Goal: Information Seeking & Learning: Learn about a topic

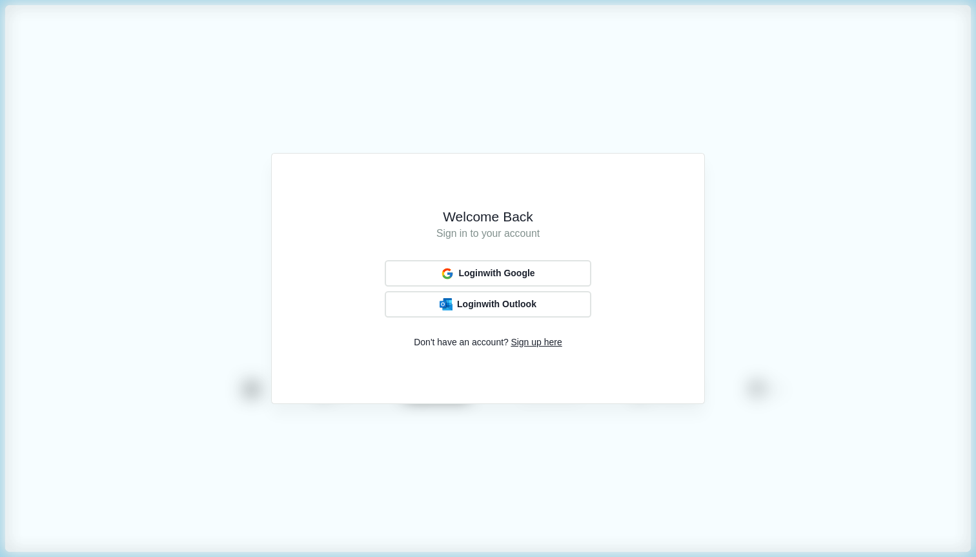
click at [497, 280] on div "Login with Google" at bounding box center [488, 273] width 103 height 17
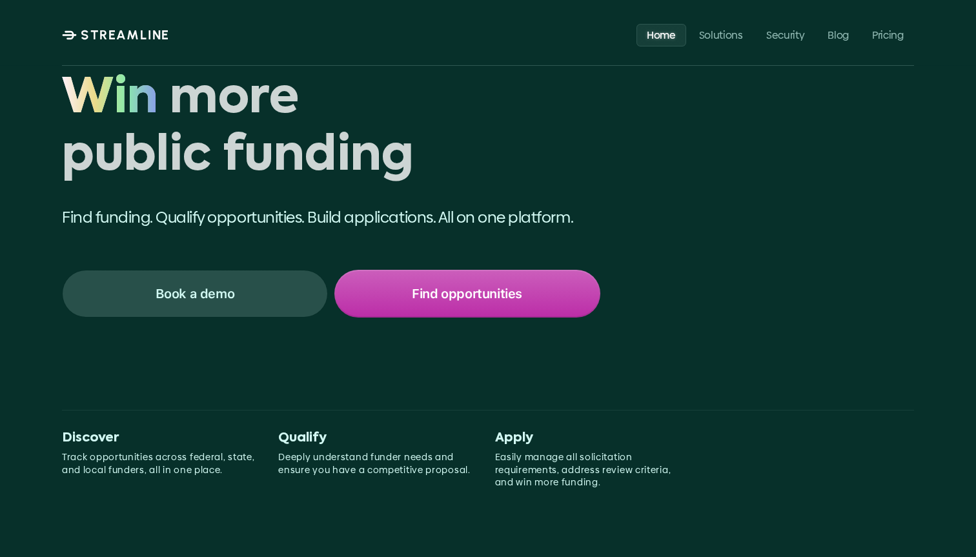
scroll to position [249, 0]
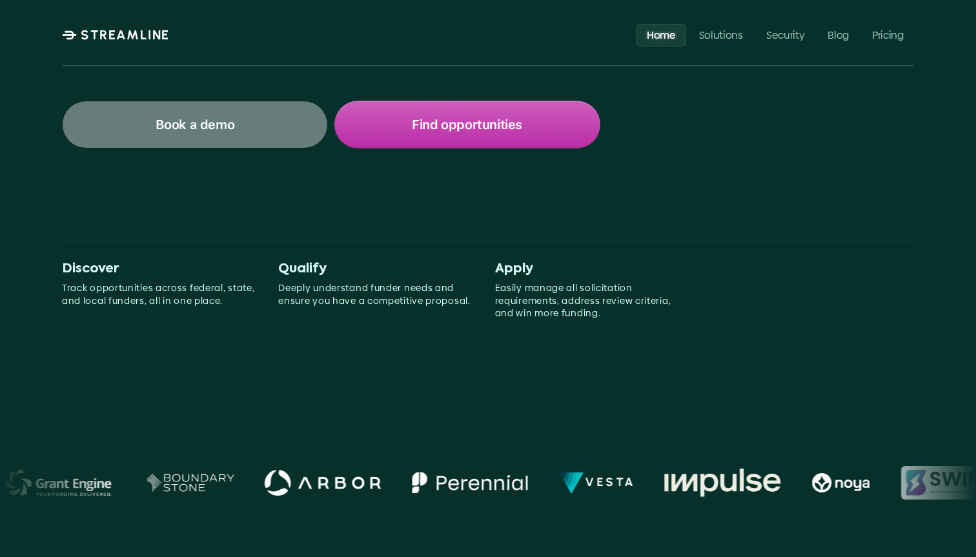
click at [262, 121] on div "Book a demo" at bounding box center [195, 124] width 265 height 46
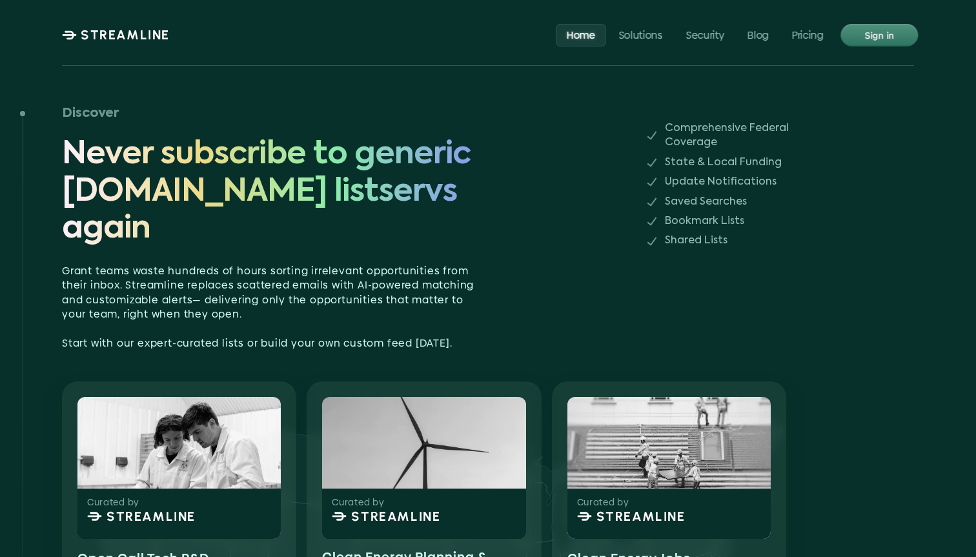
scroll to position [1038, 0]
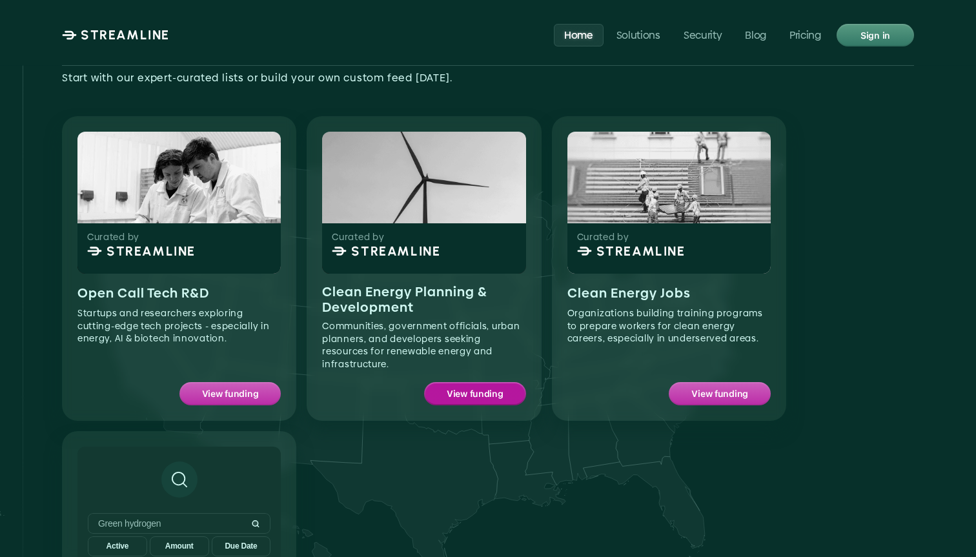
click at [482, 386] on p "View funding" at bounding box center [475, 394] width 57 height 17
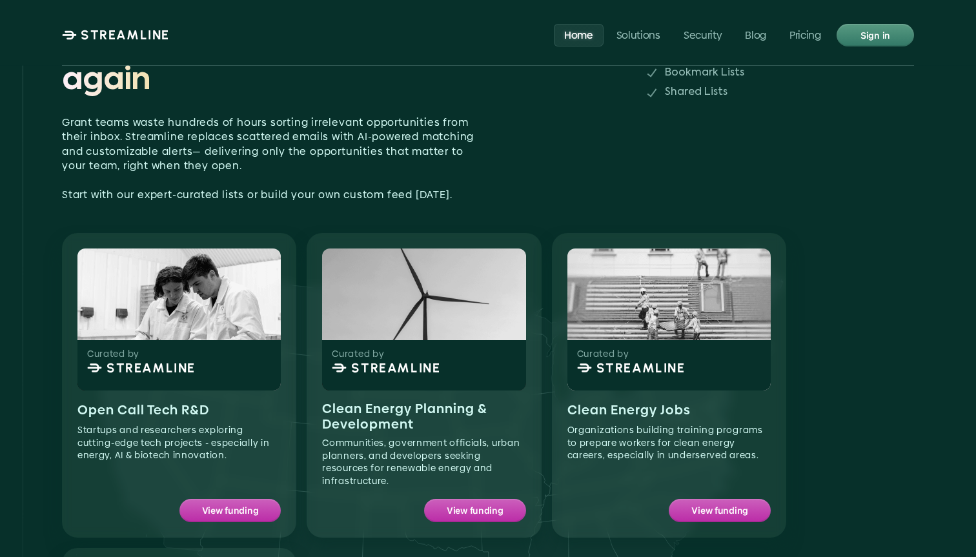
scroll to position [937, 0]
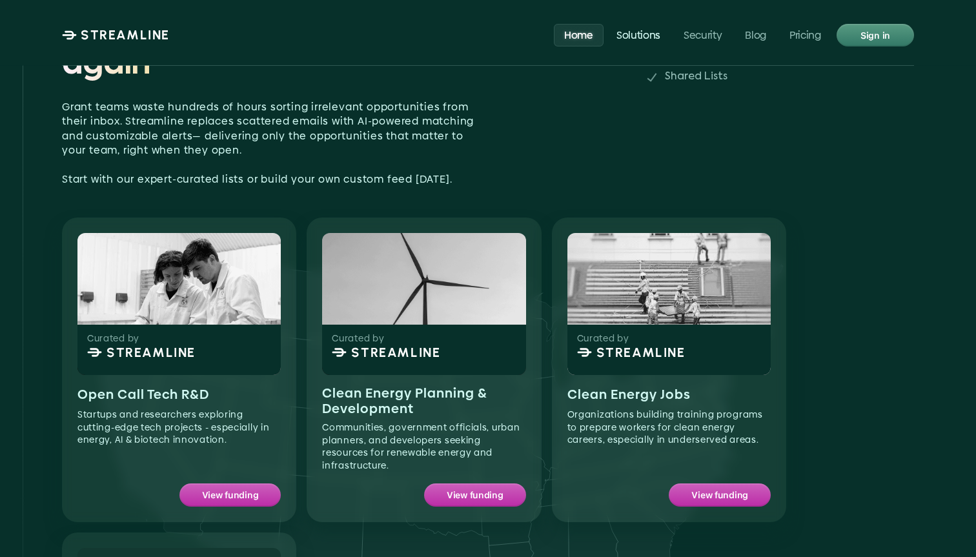
click at [655, 36] on p "Solutions" at bounding box center [639, 34] width 44 height 12
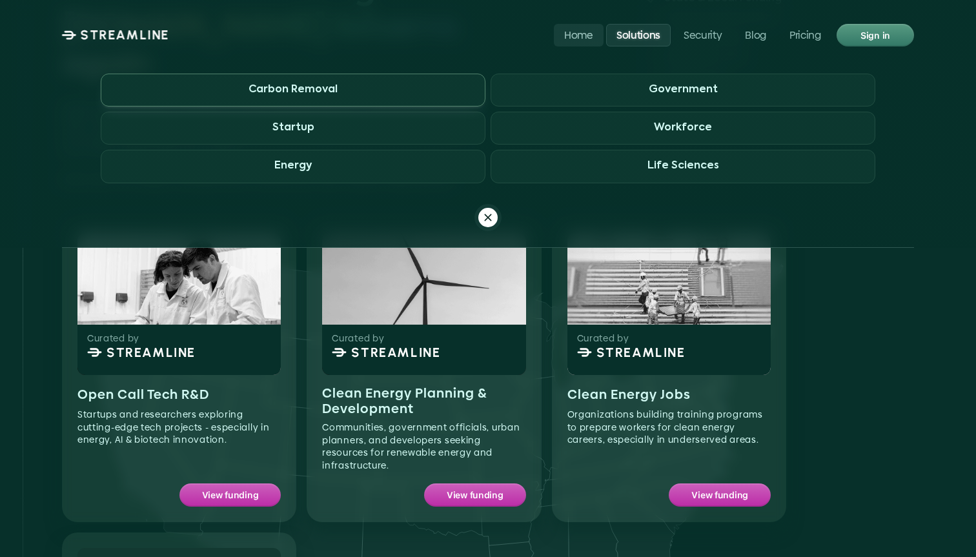
click at [368, 81] on span "Carbon Removal" at bounding box center [293, 90] width 385 height 33
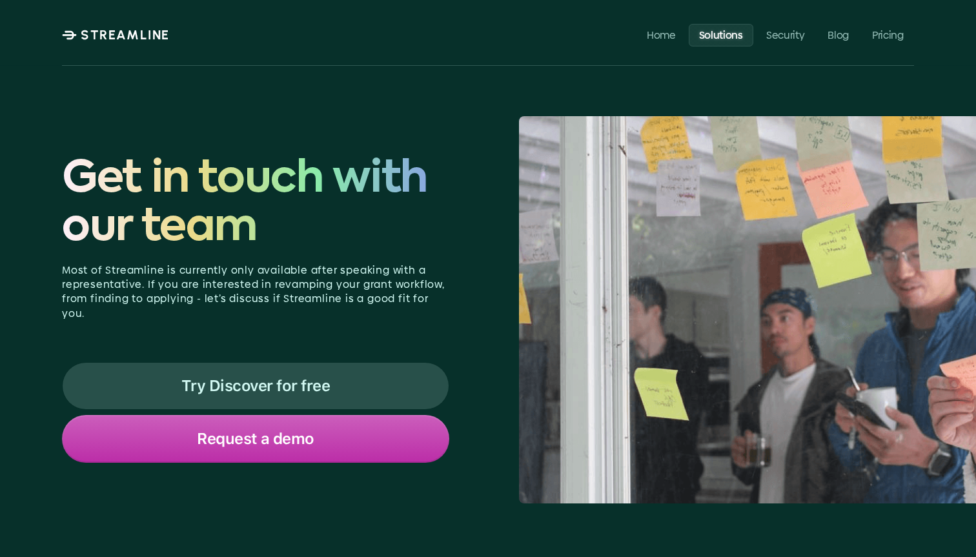
scroll to position [4000, 0]
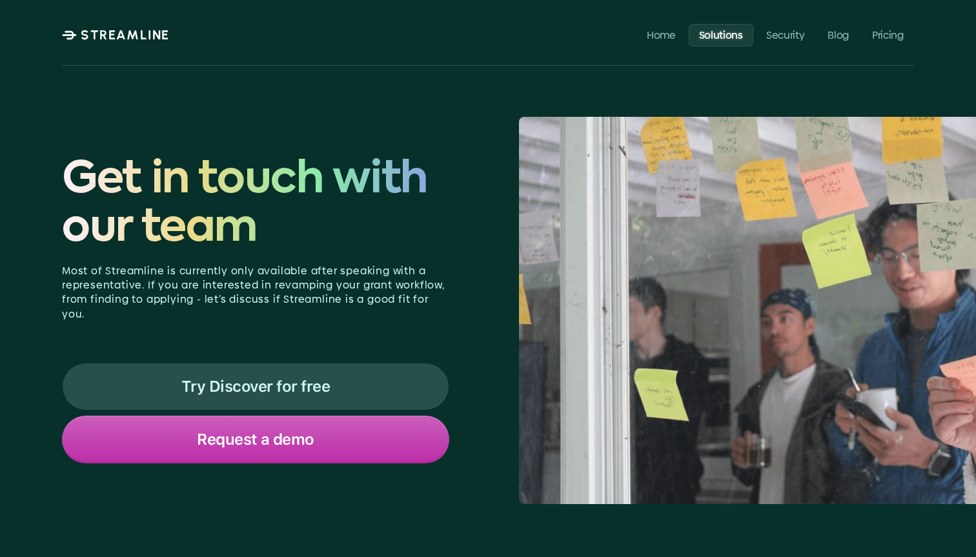
click at [675, 273] on img at bounding box center [817, 310] width 597 height 387
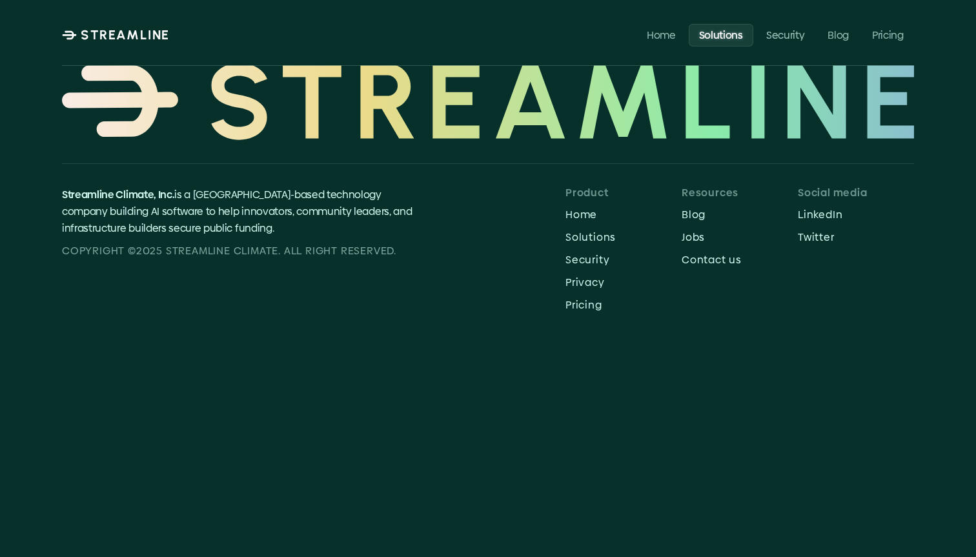
scroll to position [4566, 0]
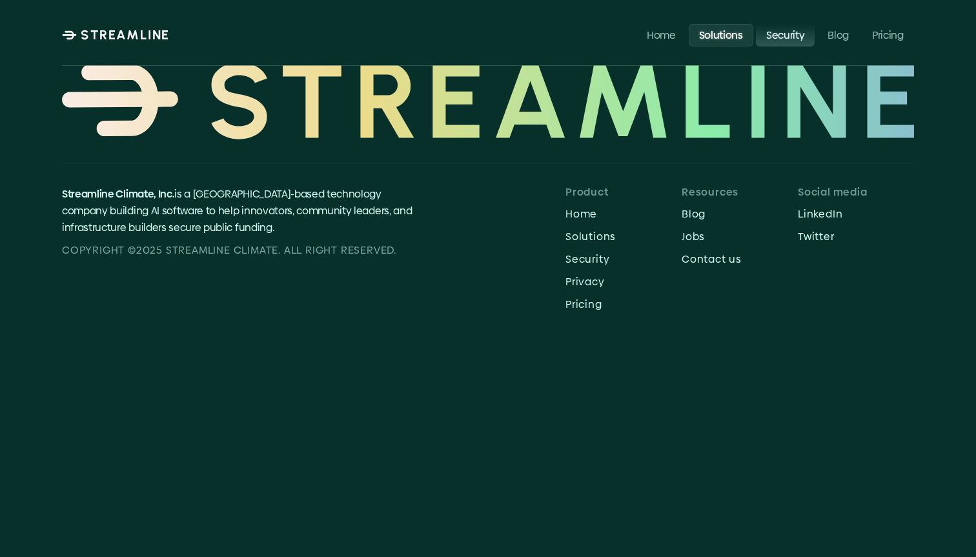
click at [786, 34] on p "Security" at bounding box center [786, 34] width 38 height 12
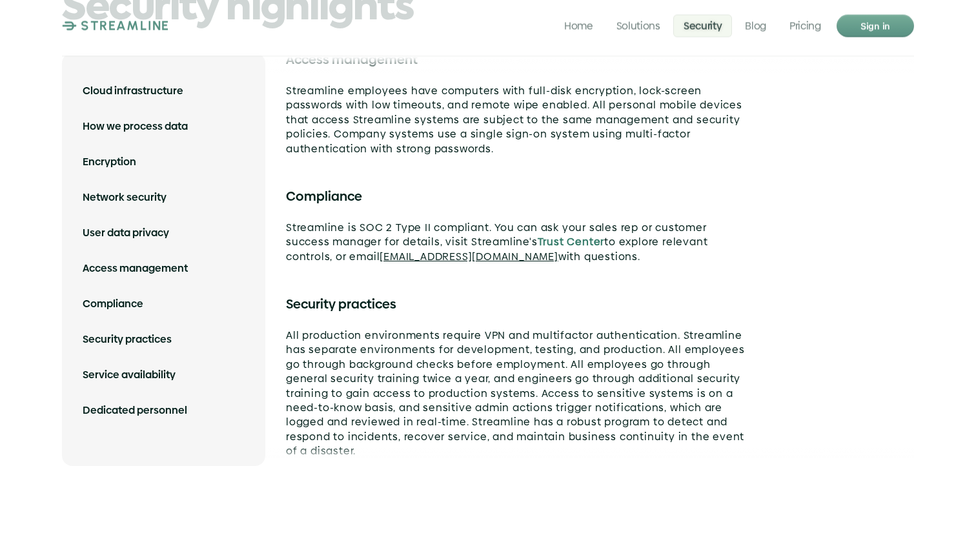
scroll to position [3863, 0]
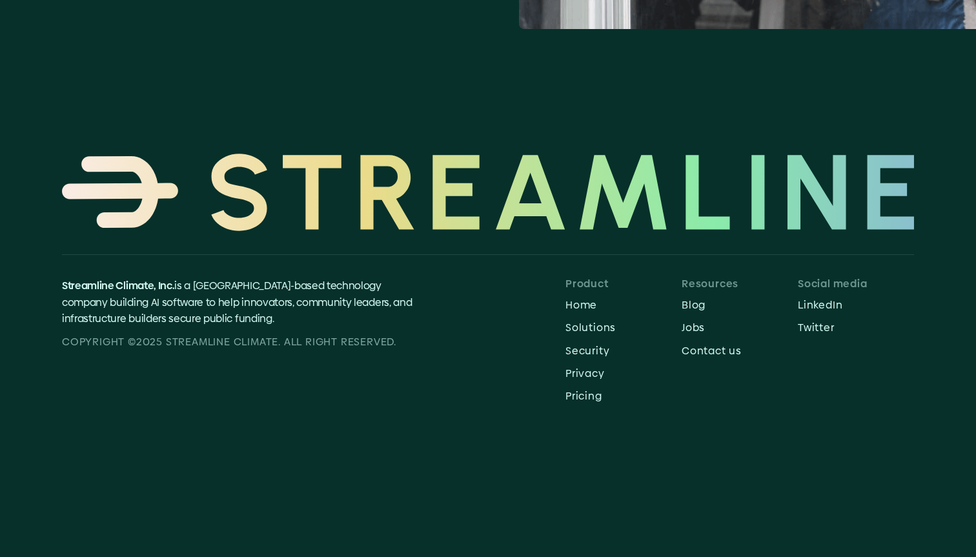
click at [66, 254] on div "Streamline Climate, Inc. is a [GEOGRAPHIC_DATA]-based technology company buildi…" at bounding box center [488, 332] width 852 height 157
